Goal: Transaction & Acquisition: Purchase product/service

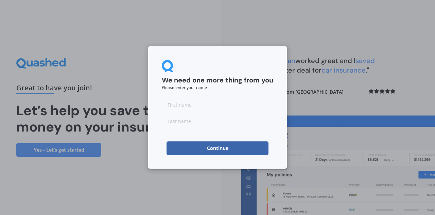
click at [180, 99] on input at bounding box center [218, 105] width 112 height 14
type input "Amerents"
click at [178, 123] on input at bounding box center [218, 121] width 112 height 14
type input "Hilbink"
click at [218, 147] on button "Continue" at bounding box center [218, 148] width 102 height 14
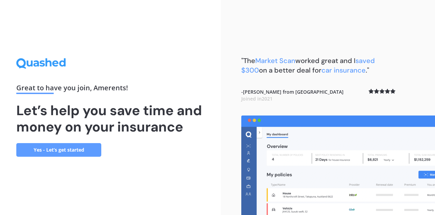
click at [61, 150] on link "Yes - Let’s get started" at bounding box center [58, 150] width 85 height 14
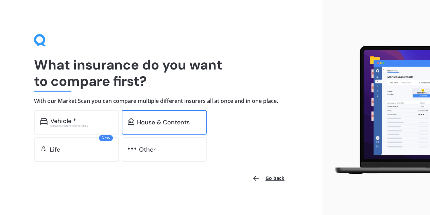
click at [150, 121] on div "House & Contents" at bounding box center [163, 122] width 53 height 7
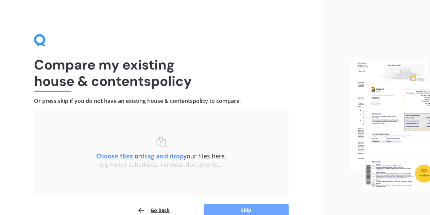
click at [242, 208] on button "Skip" at bounding box center [246, 209] width 85 height 13
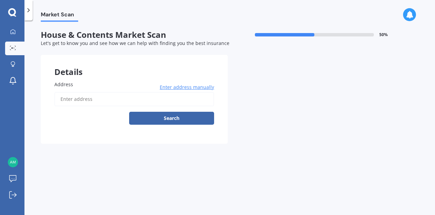
click at [80, 85] on label "Address" at bounding box center [132, 84] width 157 height 7
click at [80, 92] on input "Address" at bounding box center [134, 99] width 160 height 14
type input "8 Morey Street, Ōwhata, Rotorua 3010"
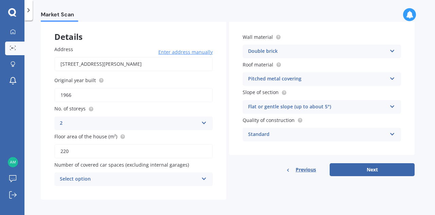
scroll to position [38, 0]
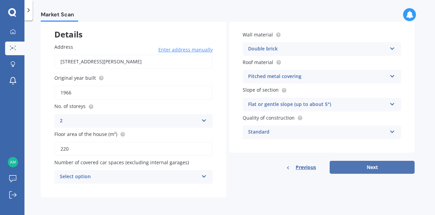
click at [369, 165] on button "Next" at bounding box center [372, 167] width 85 height 13
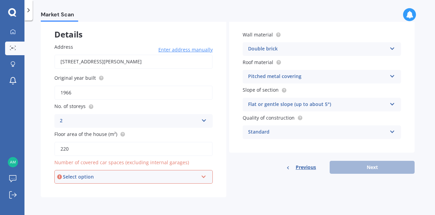
click at [78, 176] on div "Select option" at bounding box center [130, 176] width 135 height 7
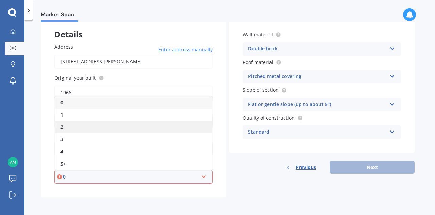
click at [66, 126] on div "2" at bounding box center [133, 127] width 157 height 12
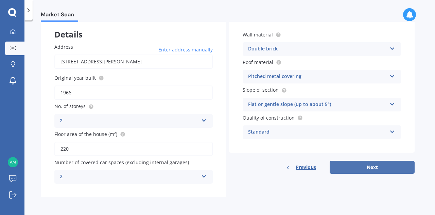
click at [370, 167] on button "Next" at bounding box center [372, 167] width 85 height 13
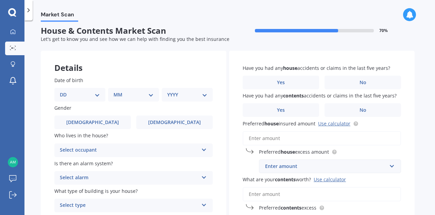
scroll to position [0, 0]
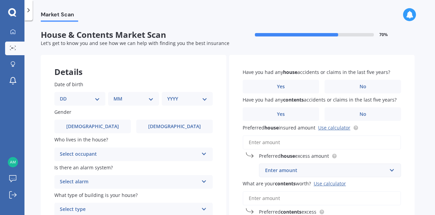
click at [97, 97] on select "DD 01 02 03 04 05 06 07 08 09 10 11 12 13 14 15 16 17 18 19 20 21 22 23 24 25 2…" at bounding box center [80, 98] width 40 height 7
select select "21"
click at [65, 95] on select "DD 01 02 03 04 05 06 07 08 09 10 11 12 13 14 15 16 17 18 19 20 21 22 23 24 25 2…" at bounding box center [80, 98] width 40 height 7
click at [150, 97] on select "MM 01 02 03 04 05 06 07 08 09 10 11 12" at bounding box center [134, 98] width 37 height 7
select select "03"
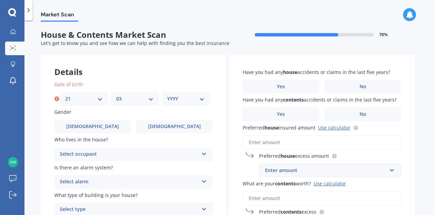
click at [116, 95] on select "MM 01 02 03 04 05 06 07 08 09 10 11 12" at bounding box center [134, 98] width 37 height 7
click at [202, 100] on select "YYYY 2009 2008 2007 2006 2005 2004 2003 2002 2001 2000 1999 1998 1997 1996 1995…" at bounding box center [185, 98] width 37 height 7
click at [203, 97] on select "YYYY 2009 2008 2007 2006 2005 2004 2003 2002 2001 2000 1999 1998 1997 1996 1995…" at bounding box center [185, 98] width 37 height 7
select select "1956"
click at [167, 95] on select "YYYY 2009 2008 2007 2006 2005 2004 2003 2002 2001 2000 1999 1998 1997 1996 1995…" at bounding box center [185, 98] width 37 height 7
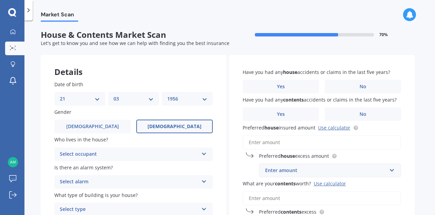
click at [180, 126] on span "Female" at bounding box center [175, 126] width 54 height 6
click at [0, 0] on input "Female" at bounding box center [0, 0] width 0 height 0
click at [204, 152] on icon at bounding box center [204, 152] width 6 height 5
click at [102, 153] on div "Owner" at bounding box center [129, 154] width 139 height 8
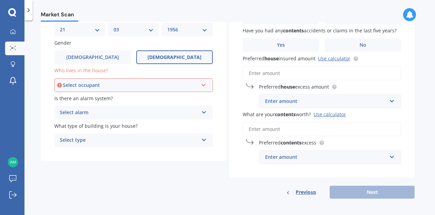
scroll to position [70, 0]
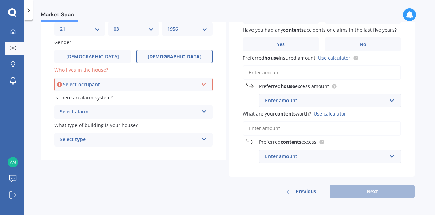
click at [204, 113] on icon at bounding box center [204, 110] width 6 height 5
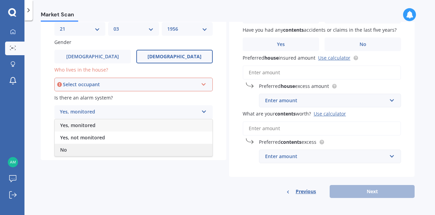
click at [80, 155] on div "No" at bounding box center [134, 150] width 158 height 12
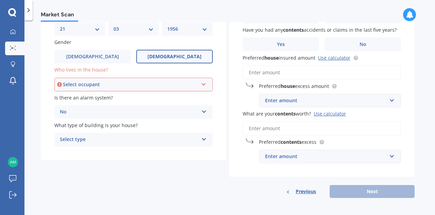
click at [206, 138] on icon at bounding box center [204, 137] width 6 height 5
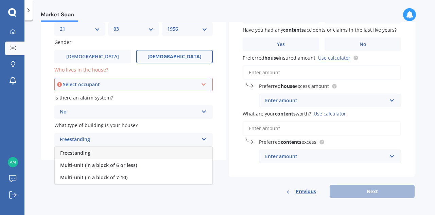
click at [97, 153] on div "Freestanding" at bounding box center [134, 153] width 158 height 12
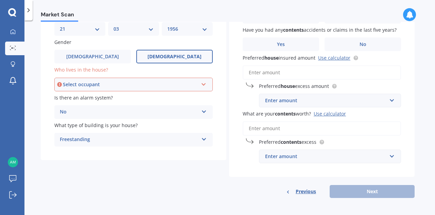
scroll to position [71, 0]
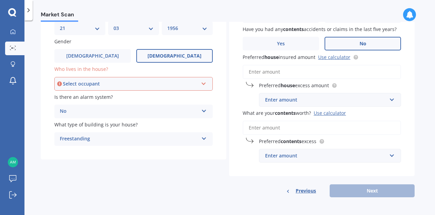
click at [376, 39] on label "No" at bounding box center [363, 44] width 77 height 14
click at [0, 0] on input "No" at bounding box center [0, 0] width 0 height 0
click at [365, 41] on span "No" at bounding box center [363, 44] width 7 height 6
click at [0, 0] on input "No" at bounding box center [0, 0] width 0 height 0
click at [363, 45] on span "No" at bounding box center [363, 44] width 7 height 6
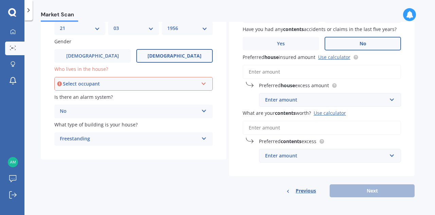
click at [0, 0] on input "No" at bounding box center [0, 0] width 0 height 0
click at [308, 71] on input "Preferred house insured amount Use calculator" at bounding box center [322, 72] width 159 height 14
click at [289, 73] on input "Preferred house insured amount Use calculator" at bounding box center [322, 72] width 159 height 14
click at [341, 55] on link "Use calculator" at bounding box center [334, 57] width 32 height 6
click at [246, 70] on input "Preferred house insured amount Use calculator" at bounding box center [322, 72] width 159 height 14
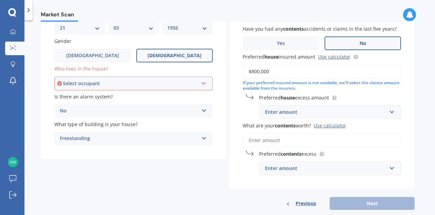
type input "$800,000"
click at [277, 113] on div "Enter amount" at bounding box center [326, 111] width 122 height 7
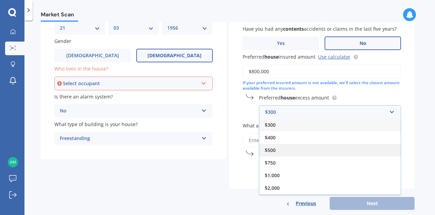
click at [273, 149] on span "$500" at bounding box center [270, 150] width 11 height 6
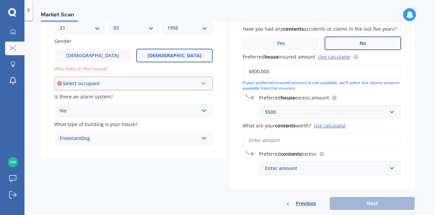
click at [256, 139] on input "What are your contents worth? Use calculator" at bounding box center [322, 140] width 159 height 14
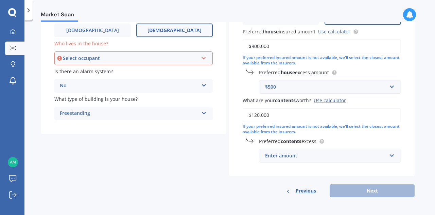
scroll to position [96, 0]
type input "$120,000"
click at [270, 157] on div "Enter amount" at bounding box center [326, 155] width 122 height 7
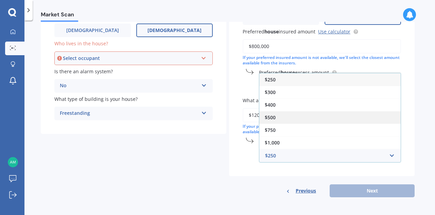
click at [270, 115] on span "$500" at bounding box center [270, 117] width 11 height 6
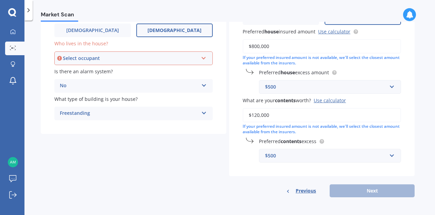
click at [368, 190] on div "Previous Next" at bounding box center [322, 190] width 186 height 13
click at [370, 194] on div "Previous Next" at bounding box center [322, 190] width 186 height 13
click at [370, 188] on div "Previous Next" at bounding box center [322, 190] width 186 height 13
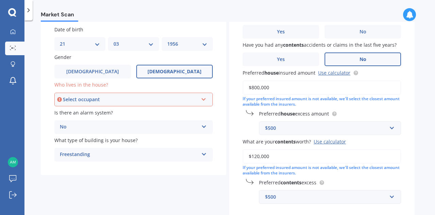
scroll to position [55, 0]
click at [206, 98] on icon at bounding box center [204, 97] width 6 height 5
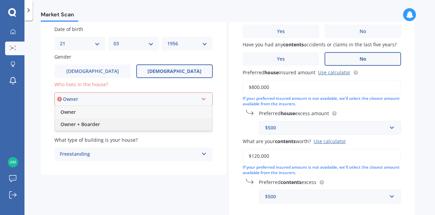
click at [80, 123] on span "Owner + Boarder" at bounding box center [80, 124] width 39 height 6
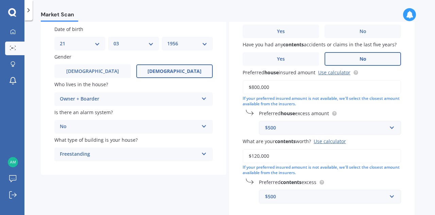
scroll to position [97, 0]
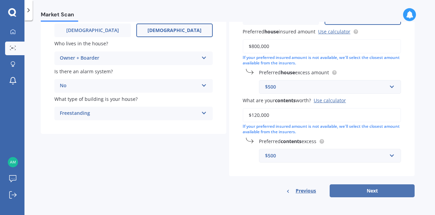
click at [370, 188] on button "Next" at bounding box center [372, 190] width 85 height 13
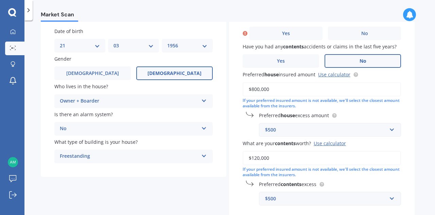
scroll to position [54, 0]
click at [365, 57] on span "No" at bounding box center [363, 60] width 7 height 6
click at [0, 0] on input "No" at bounding box center [0, 0] width 0 height 0
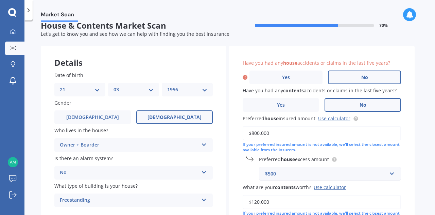
scroll to position [10, 0]
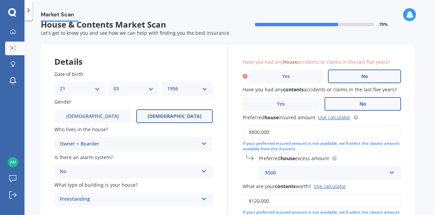
click at [364, 76] on span "No" at bounding box center [365, 76] width 7 height 6
click at [0, 0] on input "No" at bounding box center [0, 0] width 0 height 0
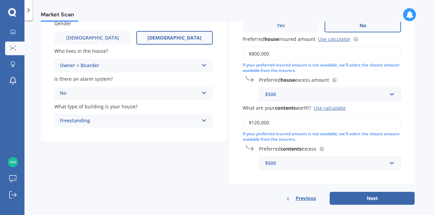
scroll to position [97, 0]
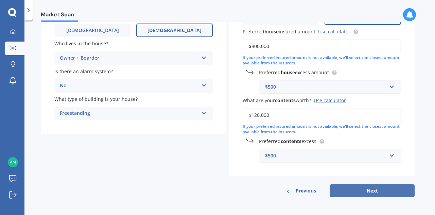
click at [371, 188] on button "Next" at bounding box center [372, 190] width 85 height 13
select select "21"
select select "03"
select select "1956"
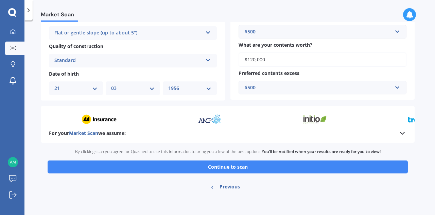
scroll to position [242, 0]
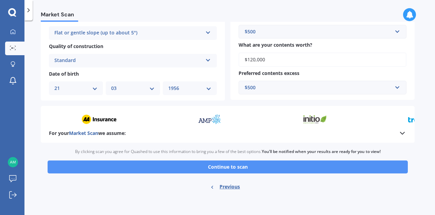
click at [227, 167] on button "Continue to scan" at bounding box center [228, 166] width 361 height 13
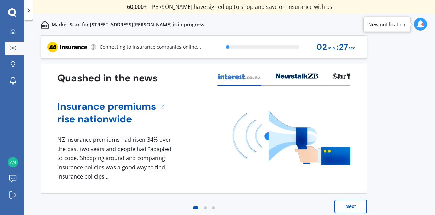
scroll to position [5, 0]
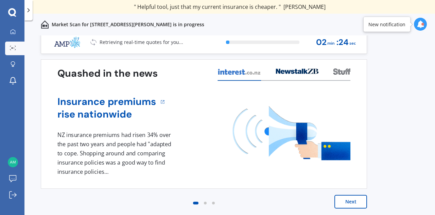
click at [353, 198] on button "Next" at bounding box center [351, 202] width 33 height 14
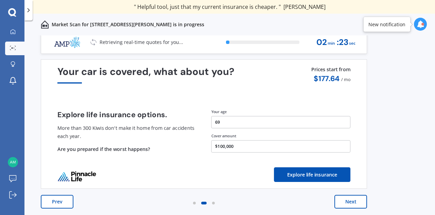
scroll to position [0, 0]
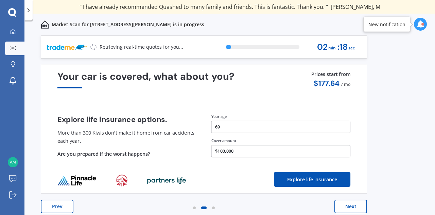
click at [350, 208] on button "Next" at bounding box center [351, 206] width 33 height 14
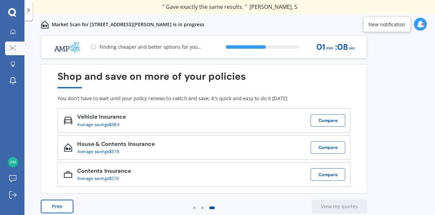
click at [425, 22] on div at bounding box center [420, 24] width 13 height 13
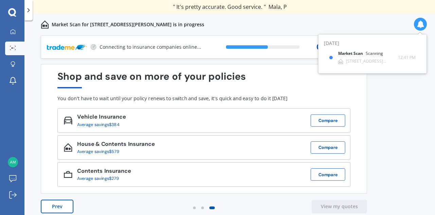
click at [384, 25] on div "Market Scan for 8 Morey Street, Ōwhata, Rotorua 3010 is in progress" at bounding box center [229, 25] width 411 height 22
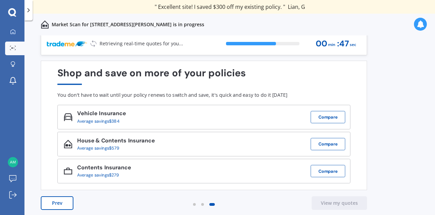
scroll to position [5, 0]
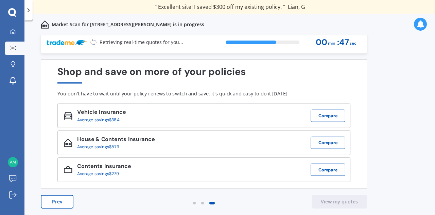
click at [431, 65] on div "Previous 60,000+ Kiwis have signed up to shop and save on insurance with us " H…" at bounding box center [229, 132] width 411 height 194
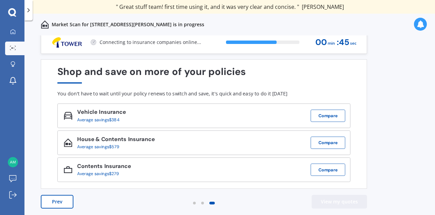
click at [335, 201] on button "View my quotes" at bounding box center [339, 202] width 55 height 14
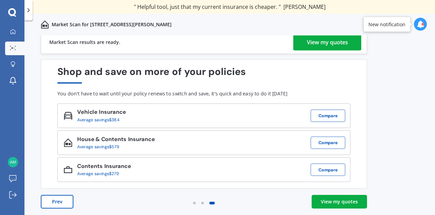
click at [334, 40] on div "View my quotes" at bounding box center [327, 42] width 41 height 16
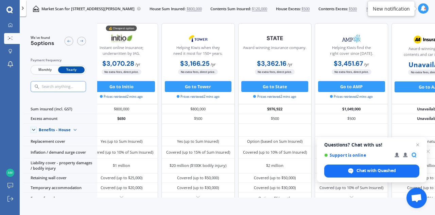
scroll to position [0, 15]
